Goal: Navigation & Orientation: Find specific page/section

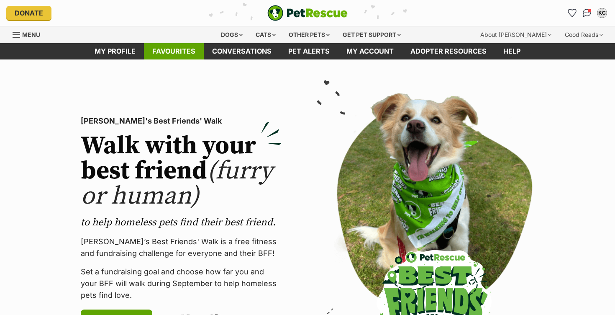
click at [185, 52] on link "Favourites" at bounding box center [174, 51] width 60 height 16
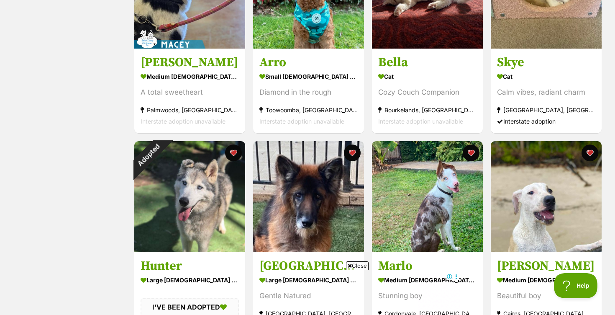
scroll to position [641, 0]
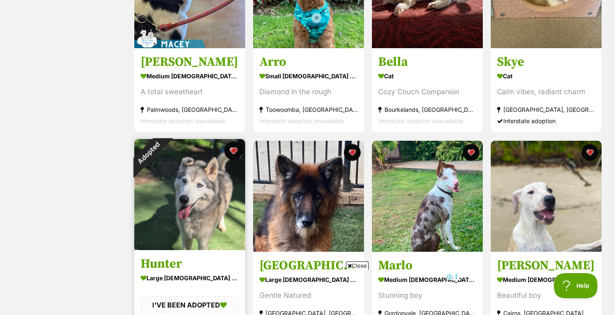
click at [236, 149] on button "favourite" at bounding box center [233, 151] width 18 height 18
click at [235, 152] on button "favourite" at bounding box center [233, 151] width 18 height 18
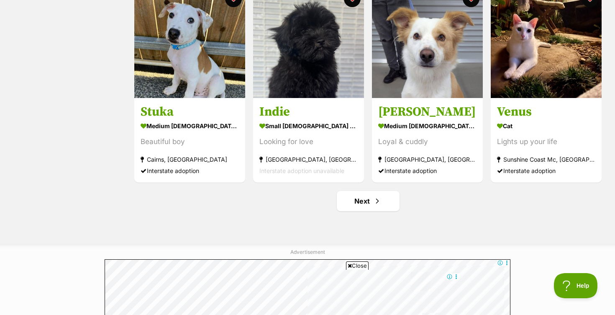
scroll to position [1000, 0]
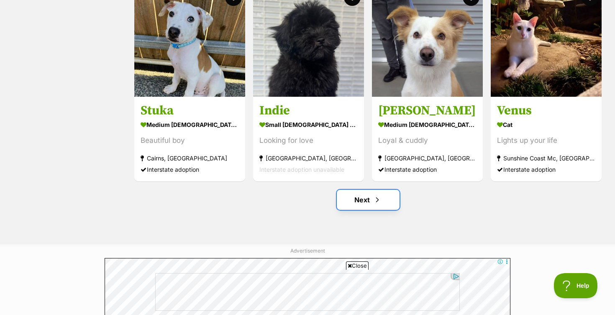
click at [376, 202] on span "Next page" at bounding box center [377, 200] width 8 height 10
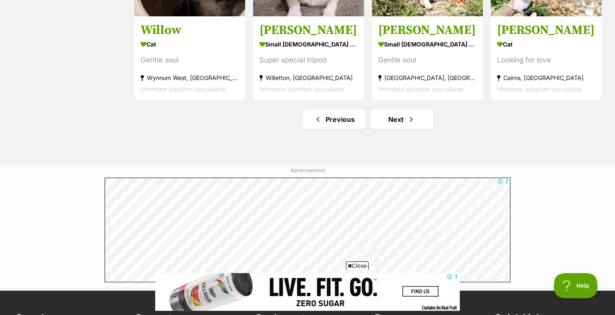
scroll to position [1081, 0]
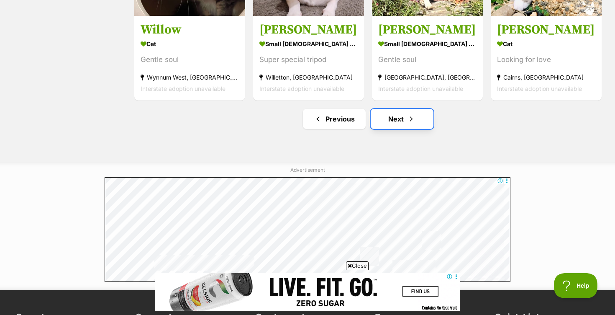
click at [400, 122] on link "Next" at bounding box center [402, 119] width 63 height 20
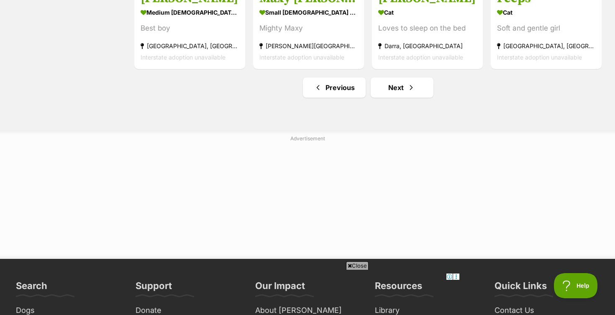
scroll to position [1115, 0]
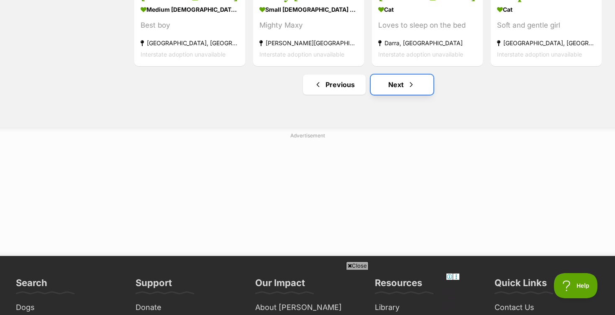
click at [399, 86] on link "Next" at bounding box center [402, 85] width 63 height 20
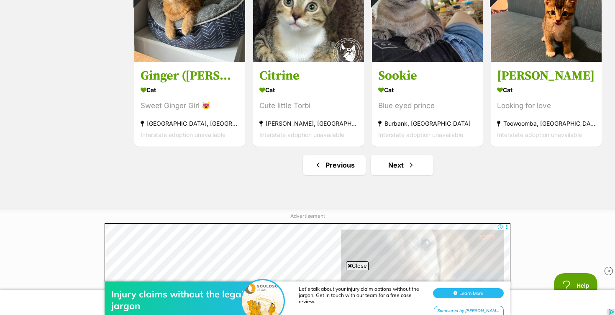
scroll to position [1036, 0]
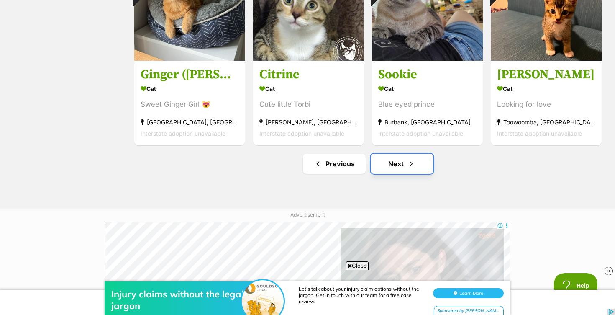
click at [401, 165] on link "Next" at bounding box center [402, 164] width 63 height 20
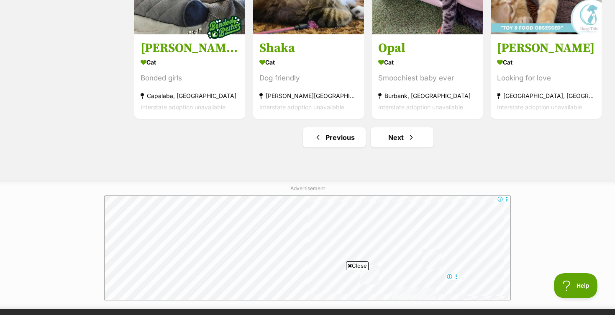
scroll to position [1070, 0]
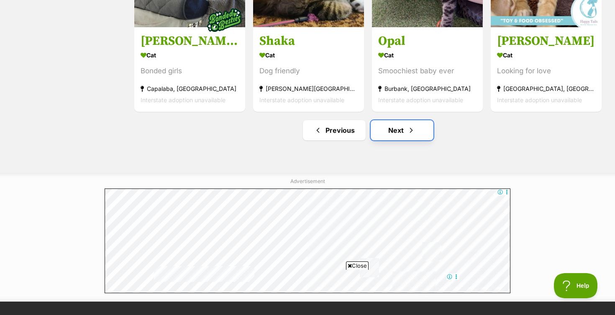
click at [402, 131] on link "Next" at bounding box center [402, 130] width 63 height 20
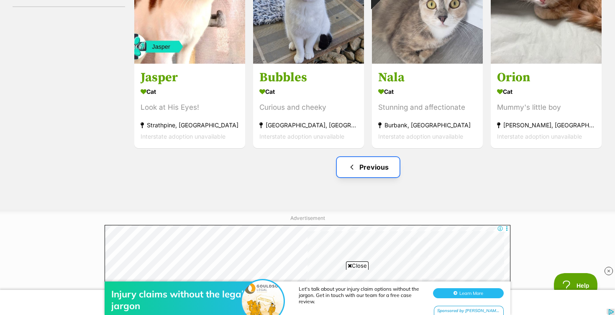
click at [370, 169] on link "Previous" at bounding box center [368, 167] width 63 height 20
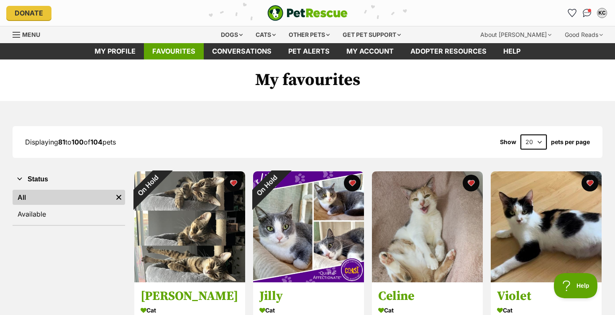
click at [180, 54] on link "Favourites" at bounding box center [174, 51] width 60 height 16
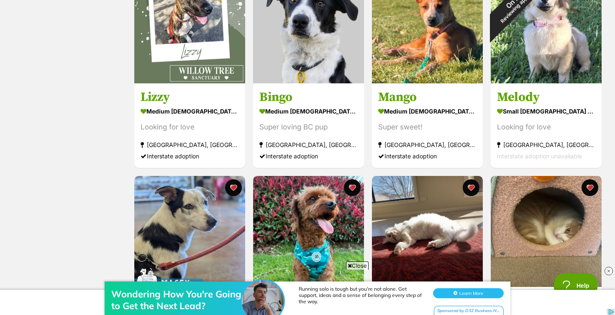
scroll to position [405, 0]
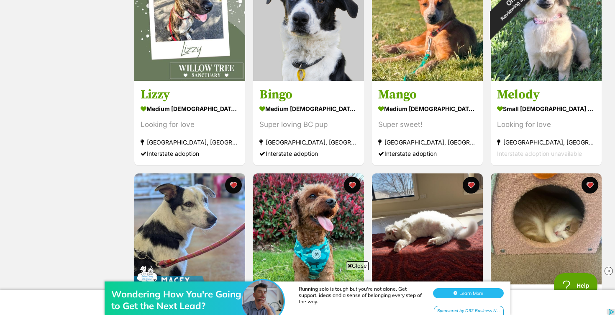
click at [180, 54] on img at bounding box center [189, 25] width 111 height 111
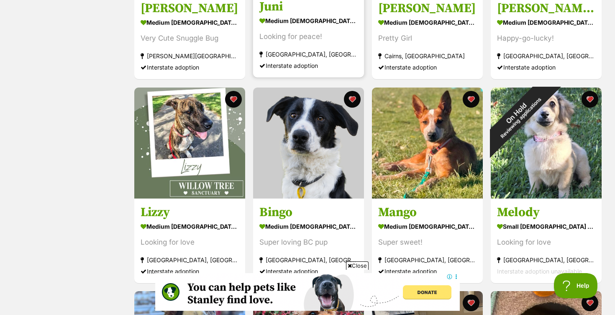
scroll to position [289, 0]
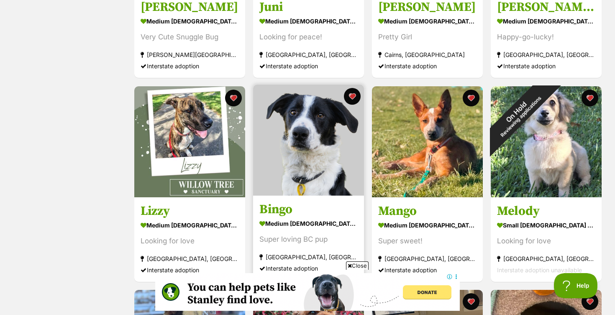
click at [312, 118] on img at bounding box center [308, 140] width 111 height 111
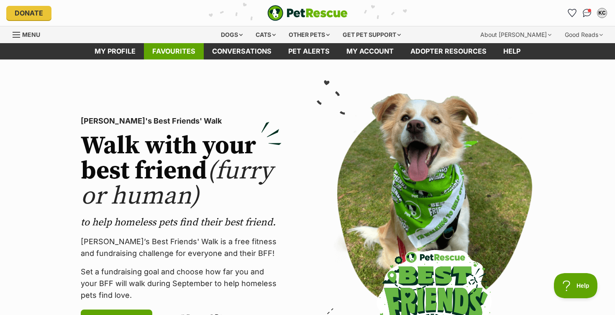
click at [178, 57] on link "Favourites" at bounding box center [174, 51] width 60 height 16
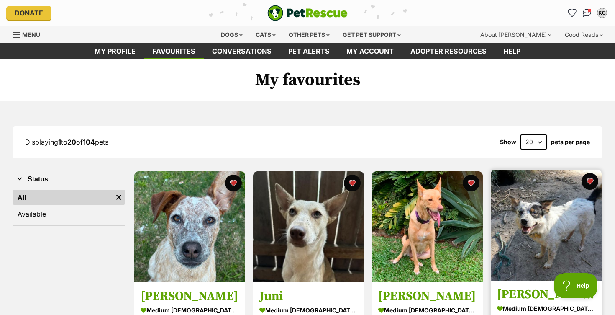
click at [557, 240] on img at bounding box center [546, 225] width 111 height 111
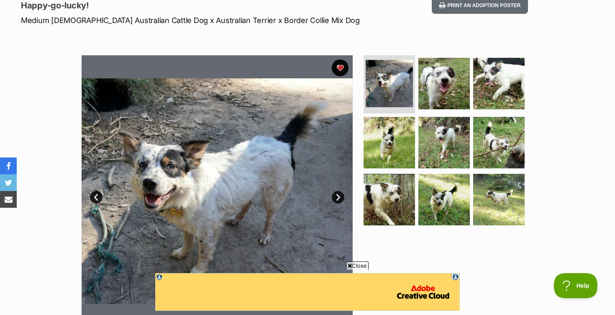
scroll to position [117, 0]
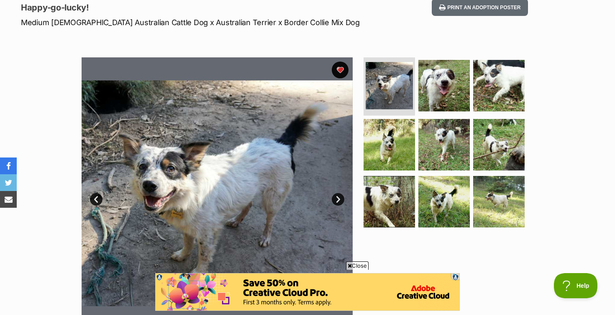
click at [338, 201] on link "Next" at bounding box center [338, 199] width 13 height 13
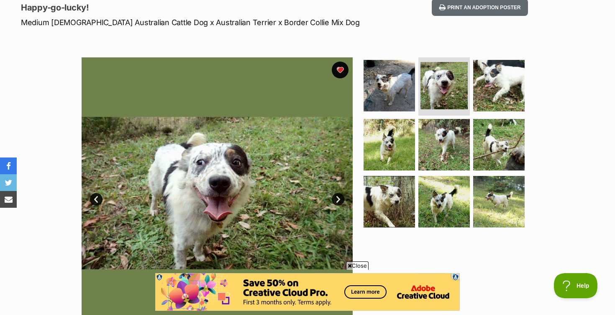
click at [338, 201] on link "Next" at bounding box center [338, 199] width 13 height 13
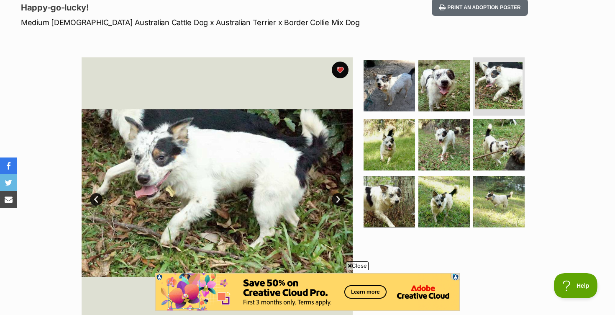
click at [338, 201] on link "Next" at bounding box center [338, 199] width 13 height 13
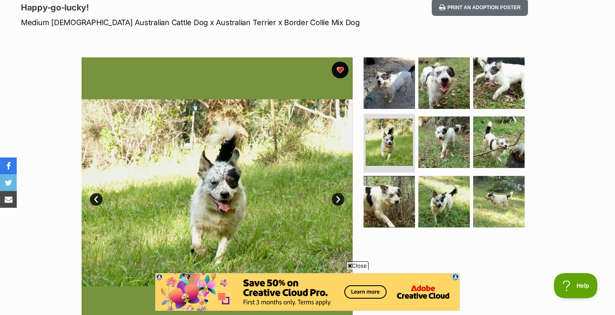
click at [338, 201] on link "Next" at bounding box center [338, 199] width 13 height 13
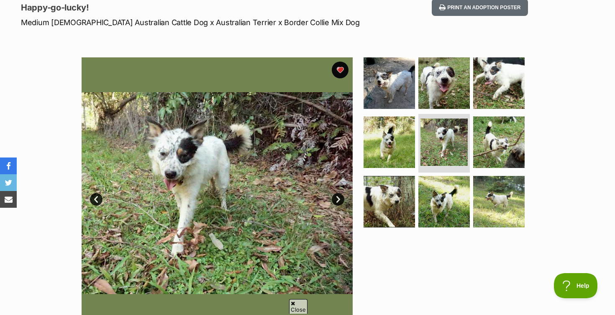
click at [338, 201] on link "Next" at bounding box center [338, 199] width 13 height 13
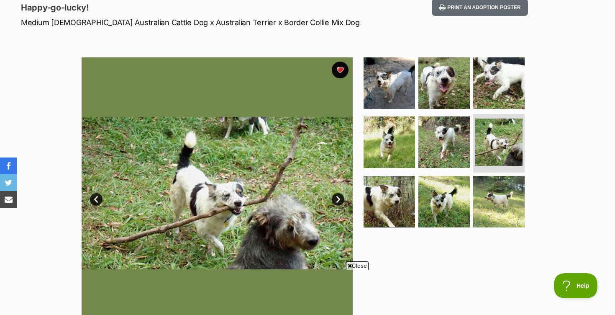
scroll to position [0, 0]
click at [338, 201] on link "Next" at bounding box center [338, 199] width 13 height 13
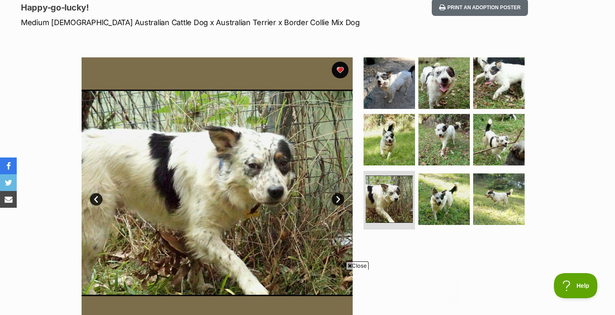
click at [338, 201] on link "Next" at bounding box center [338, 199] width 13 height 13
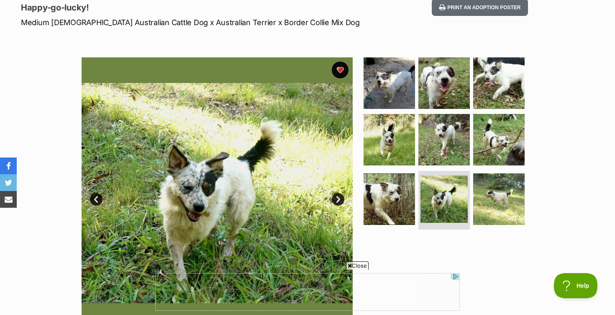
click at [338, 201] on link "Next" at bounding box center [338, 199] width 13 height 13
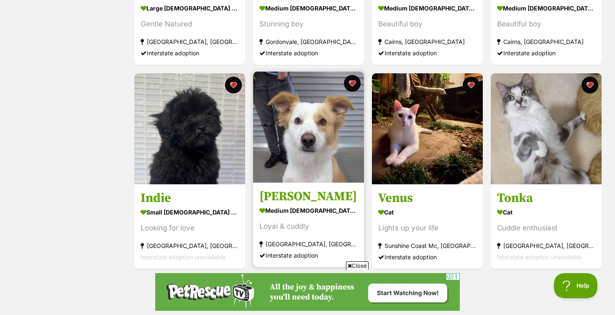
click at [303, 200] on h3 "Marshall" at bounding box center [309, 196] width 98 height 16
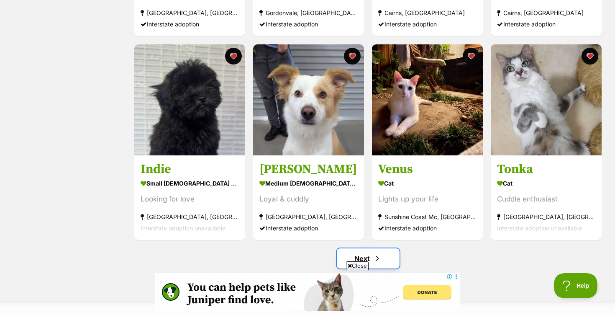
click at [376, 259] on span "Next page" at bounding box center [377, 258] width 8 height 10
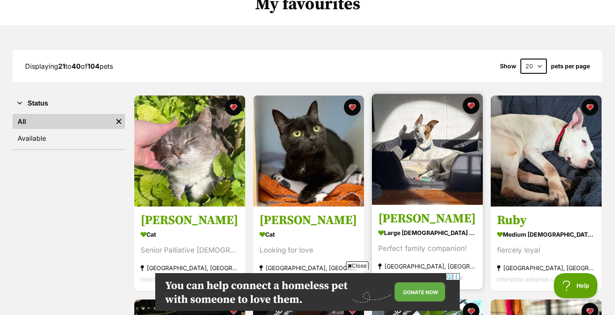
scroll to position [78, 0]
